Goal: Task Accomplishment & Management: Use online tool/utility

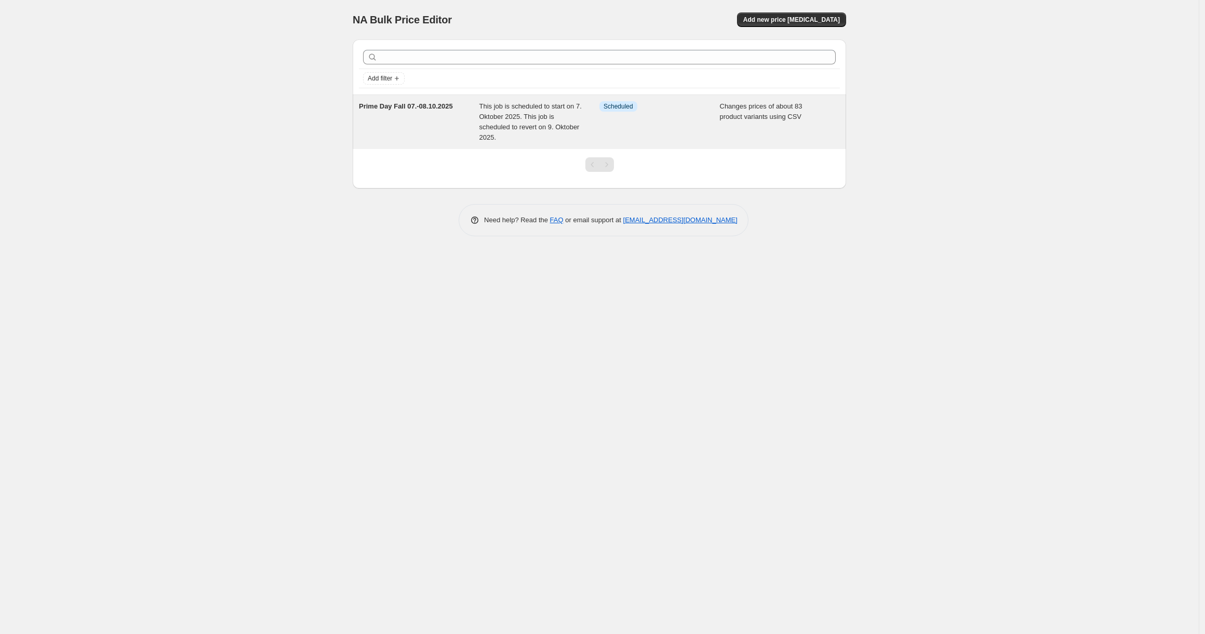
click at [586, 134] on div "This job is scheduled to start on 7. Oktober 2025. This job is scheduled to rev…" at bounding box center [539, 122] width 120 height 42
